Goal: Task Accomplishment & Management: Manage account settings

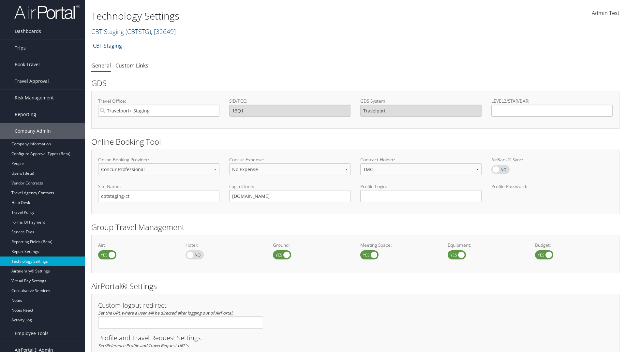
select select "4"
click at [108, 31] on link "CBT Staging ( CBTSTG ) , [ 32649 ]" at bounding box center [133, 31] width 85 height 9
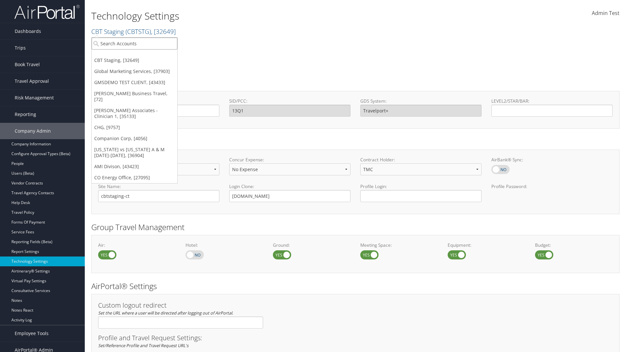
click at [134, 43] on input "search" at bounding box center [135, 44] width 86 height 12
type input "CBTSTG"
click at [134, 55] on div "CBT Staging (CBTSTG), [32649]" at bounding box center [134, 56] width 93 height 6
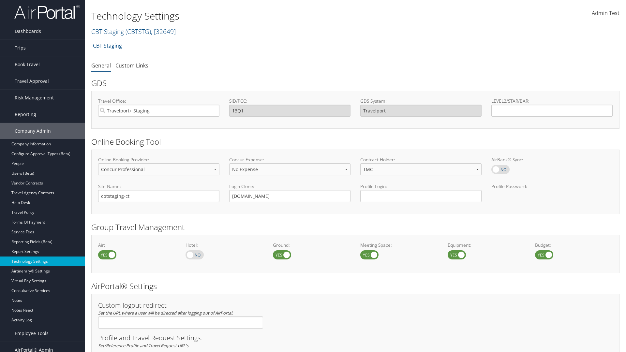
select select "2"
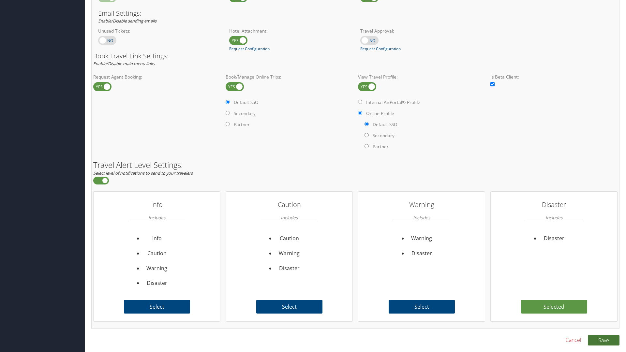
click at [604, 340] on button "Save" at bounding box center [604, 340] width 32 height 10
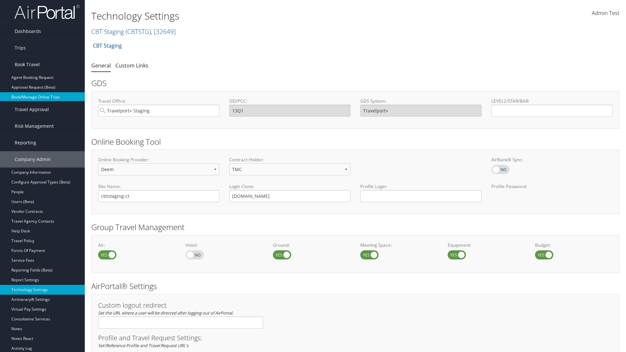
click at [42, 95] on link "Book/Manage Online Trips" at bounding box center [42, 97] width 85 height 10
